Goal: Check status: Check status

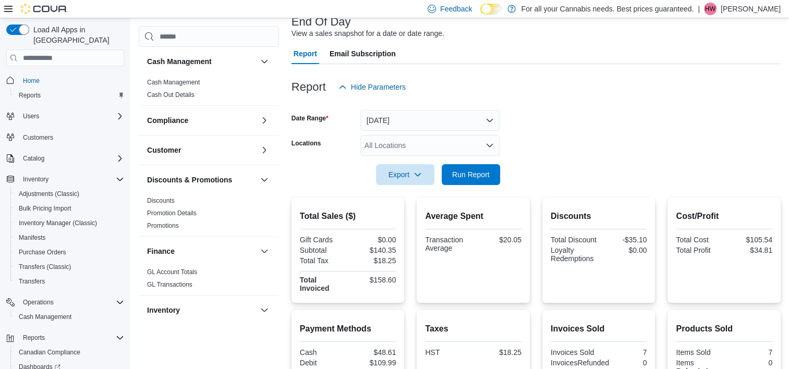
scroll to position [54, 0]
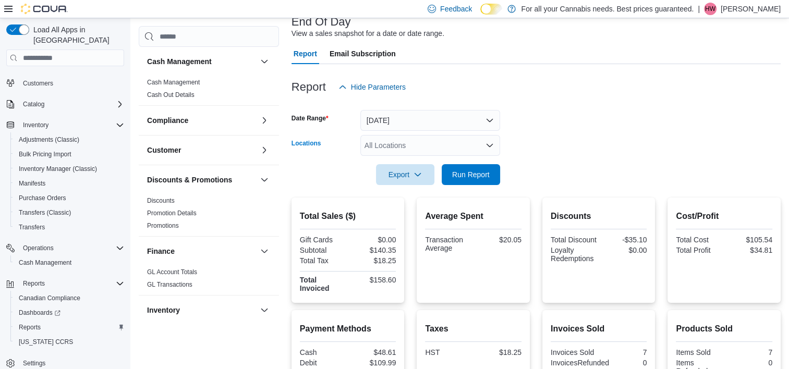
click at [397, 139] on div "All Locations" at bounding box center [430, 145] width 140 height 21
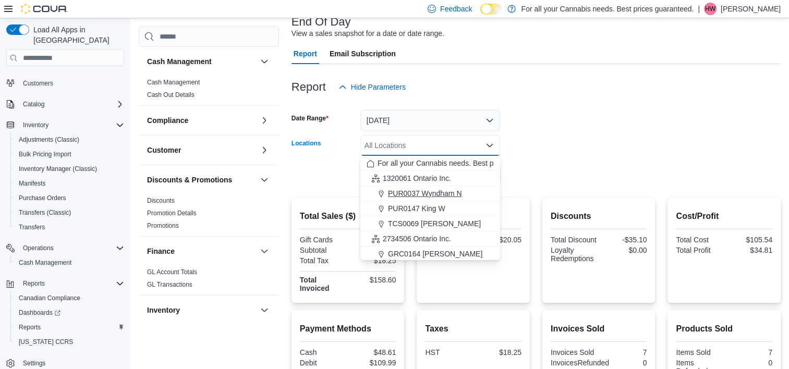
click at [422, 196] on span "PUR0037 Wyndham N" at bounding box center [425, 193] width 74 height 10
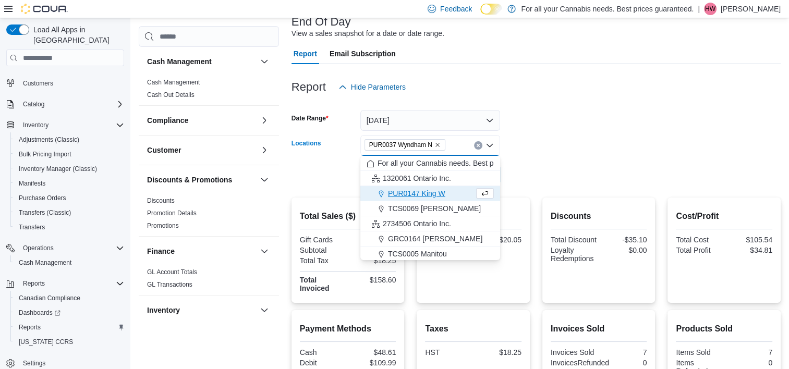
click at [556, 138] on form "Date Range [DATE] Locations PUR0037 [GEOGRAPHIC_DATA] N Combo box. Selected. PU…" at bounding box center [535, 141] width 489 height 88
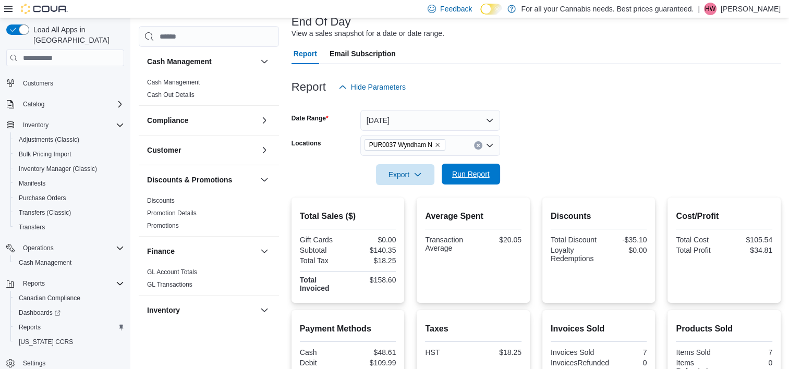
click at [466, 175] on span "Run Report" at bounding box center [471, 174] width 38 height 10
click at [437, 144] on icon "Remove PUR0037 Wyndham N from selection in this group" at bounding box center [437, 145] width 6 height 6
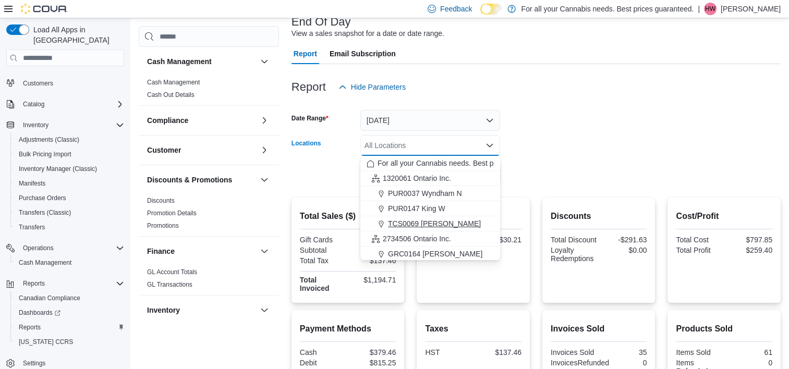
click at [408, 223] on span "TCS0069 [PERSON_NAME]" at bounding box center [434, 223] width 93 height 10
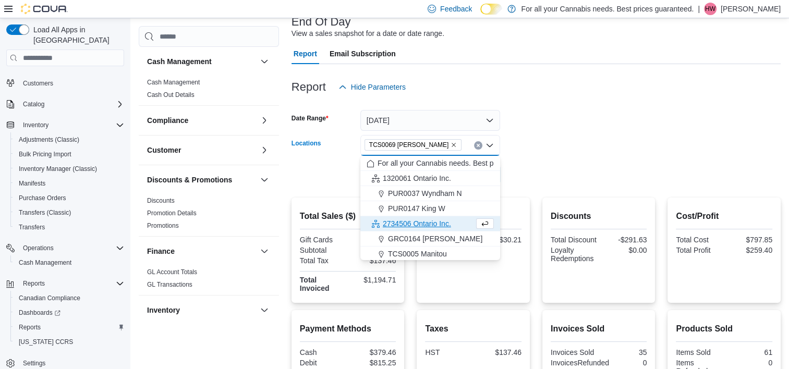
click at [575, 177] on form "Date Range [DATE] Locations TCS0069 [GEOGRAPHIC_DATA] Combo box. Selected. TCS0…" at bounding box center [535, 141] width 489 height 88
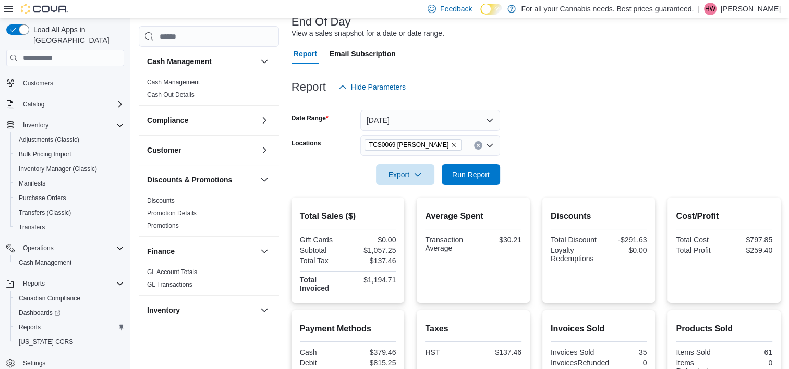
click at [459, 186] on div at bounding box center [535, 191] width 489 height 13
click at [465, 174] on span "Run Report" at bounding box center [471, 174] width 38 height 10
click at [453, 174] on span "Run Report" at bounding box center [471, 174] width 38 height 10
click at [464, 182] on span "Run Report" at bounding box center [471, 174] width 46 height 21
